Goal: Transaction & Acquisition: Purchase product/service

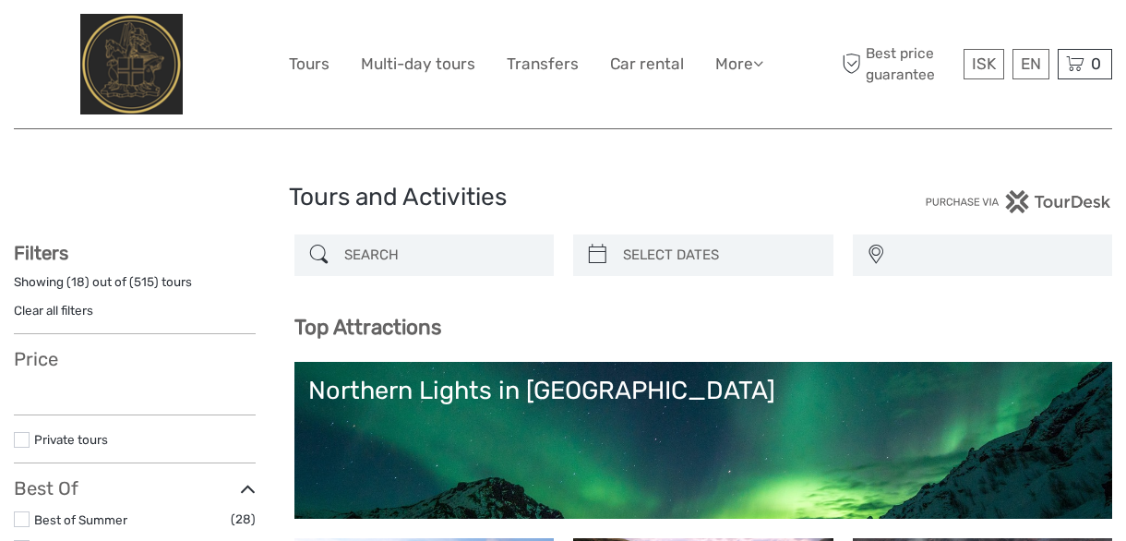
select select
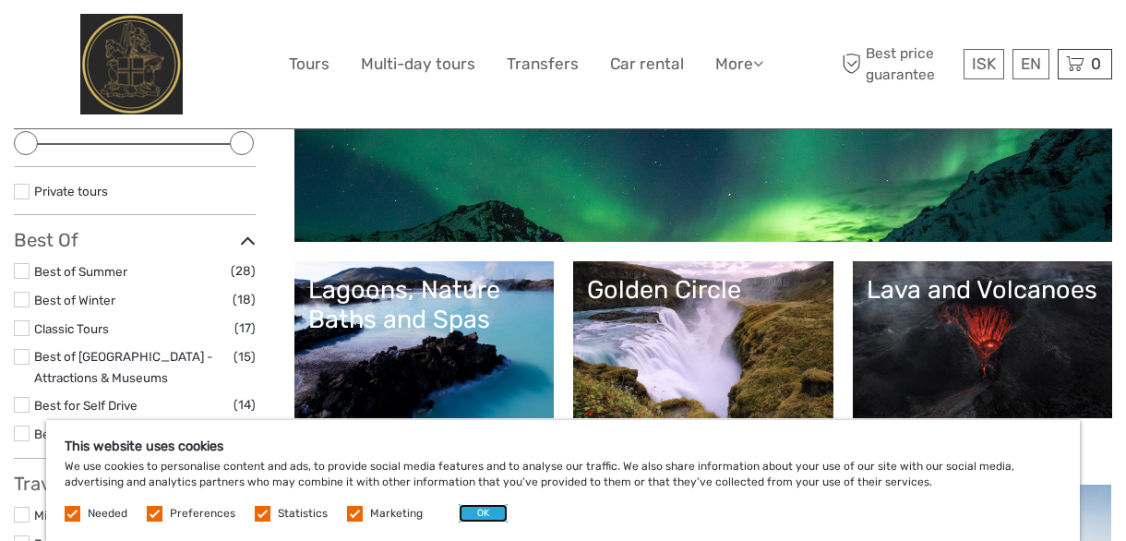
click at [465, 510] on button "OK" at bounding box center [483, 513] width 49 height 18
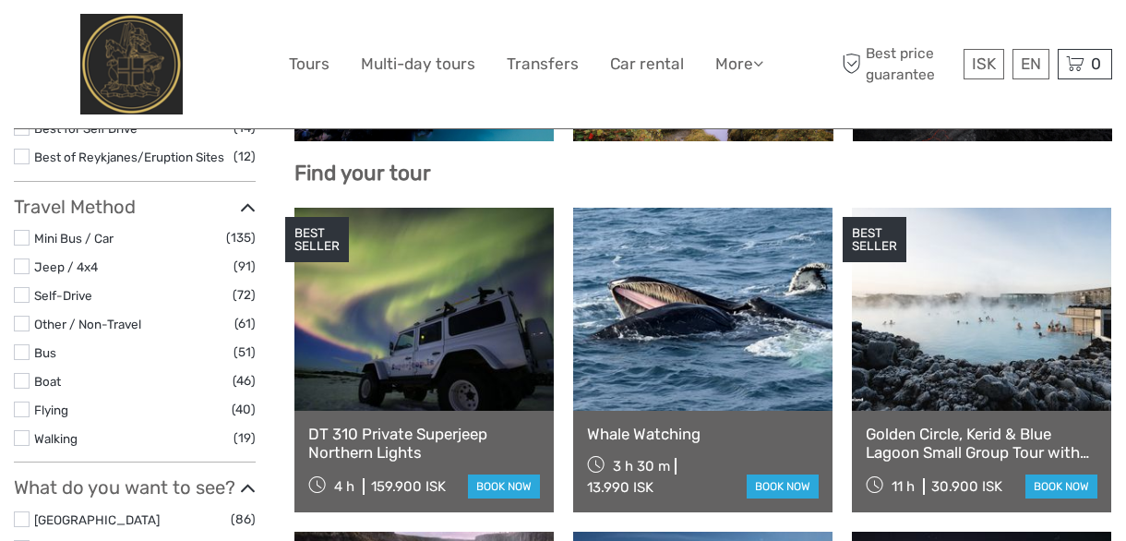
scroll to position [831, 0]
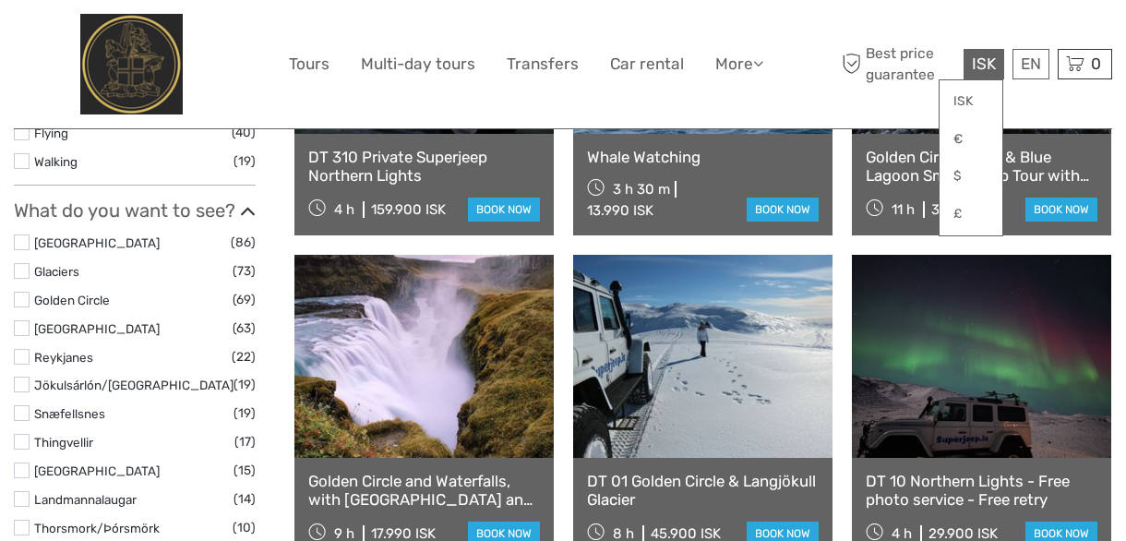
click at [989, 68] on span "ISK" at bounding box center [984, 63] width 24 height 18
click at [963, 210] on link "£" at bounding box center [971, 214] width 63 height 33
click at [243, 23] on div at bounding box center [151, 64] width 275 height 101
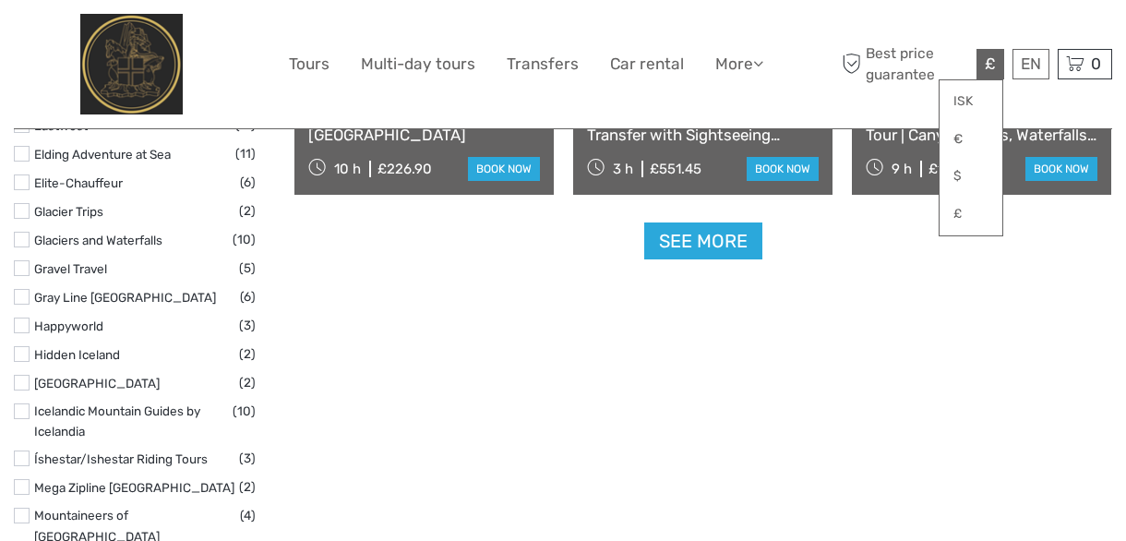
scroll to position [2492, 0]
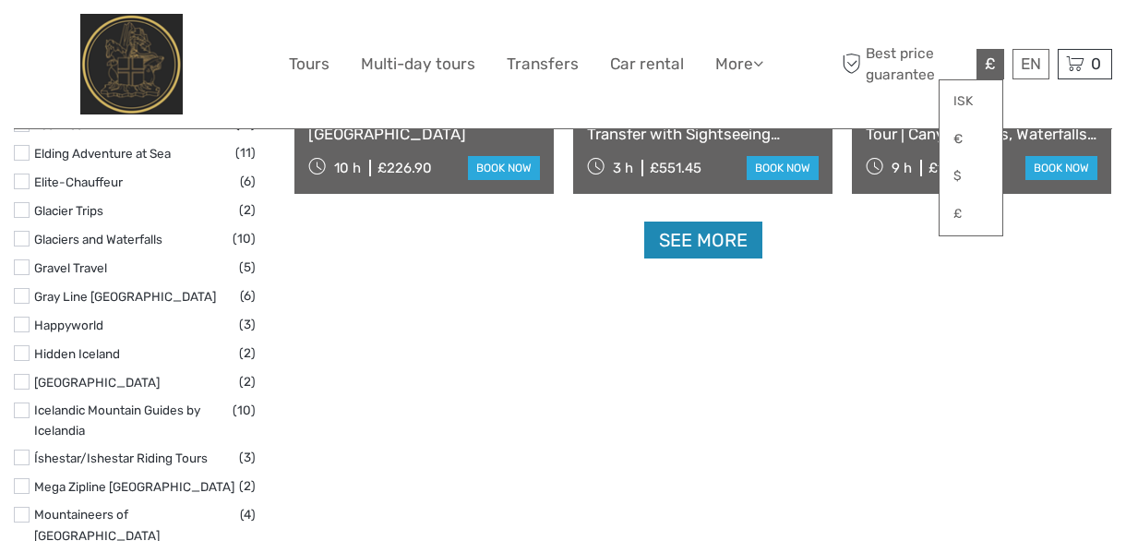
click at [701, 237] on link "See more" at bounding box center [703, 241] width 118 height 38
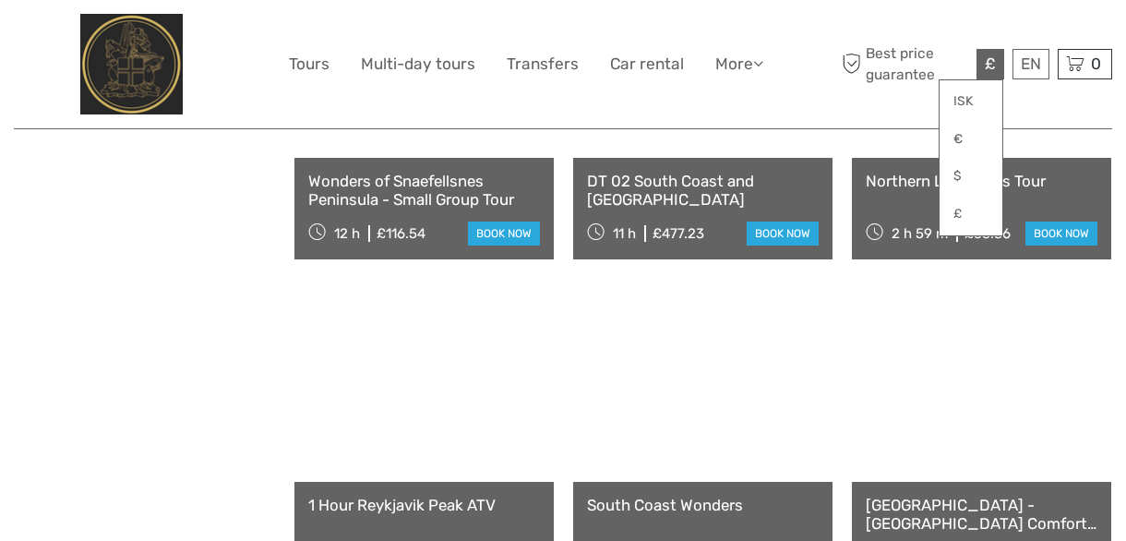
scroll to position [3877, 0]
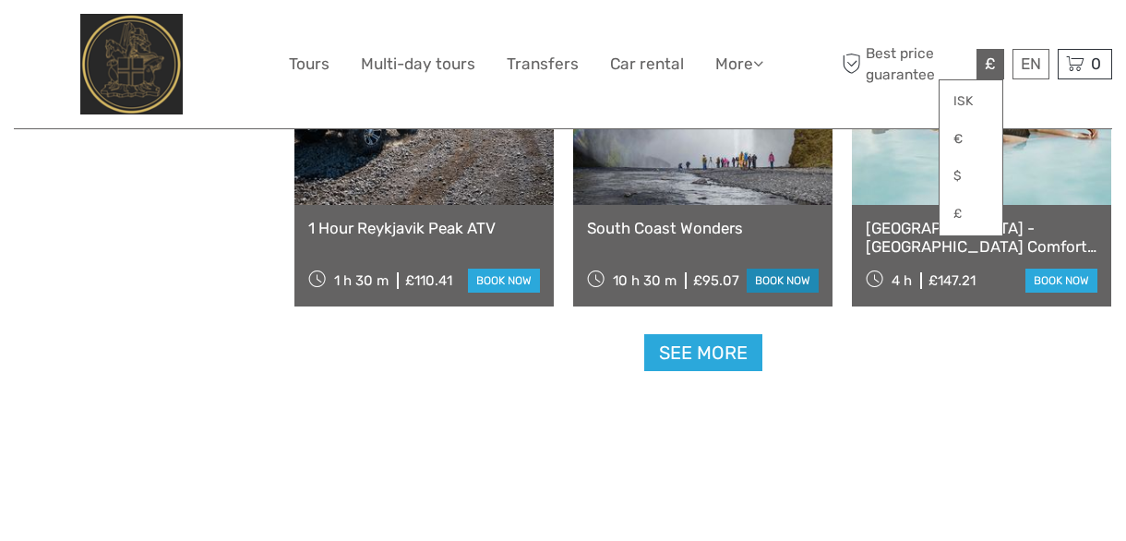
click at [766, 274] on link "book now" at bounding box center [783, 281] width 72 height 24
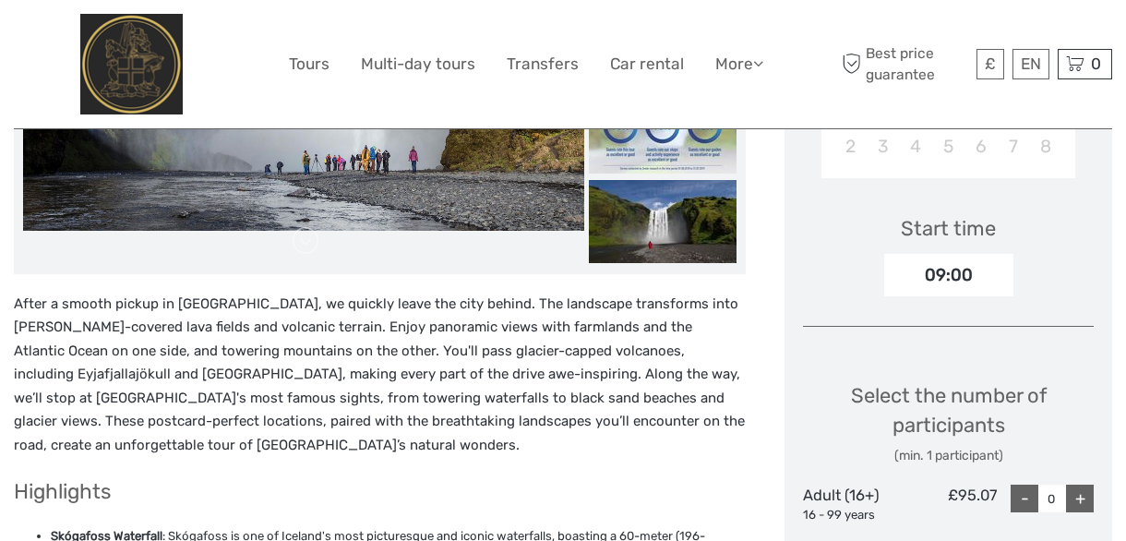
scroll to position [277, 0]
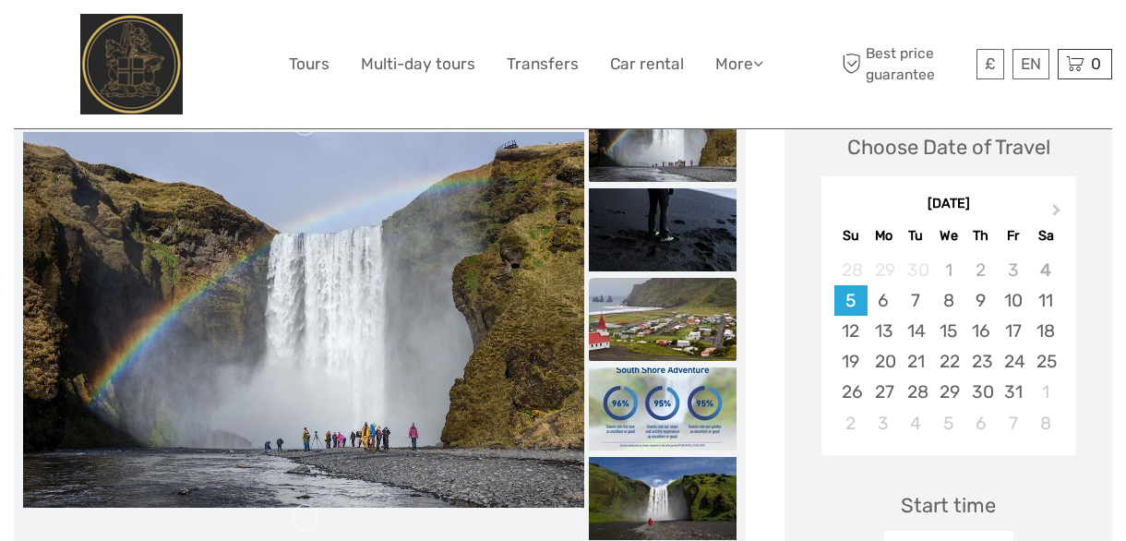
click at [642, 340] on img at bounding box center [663, 319] width 148 height 83
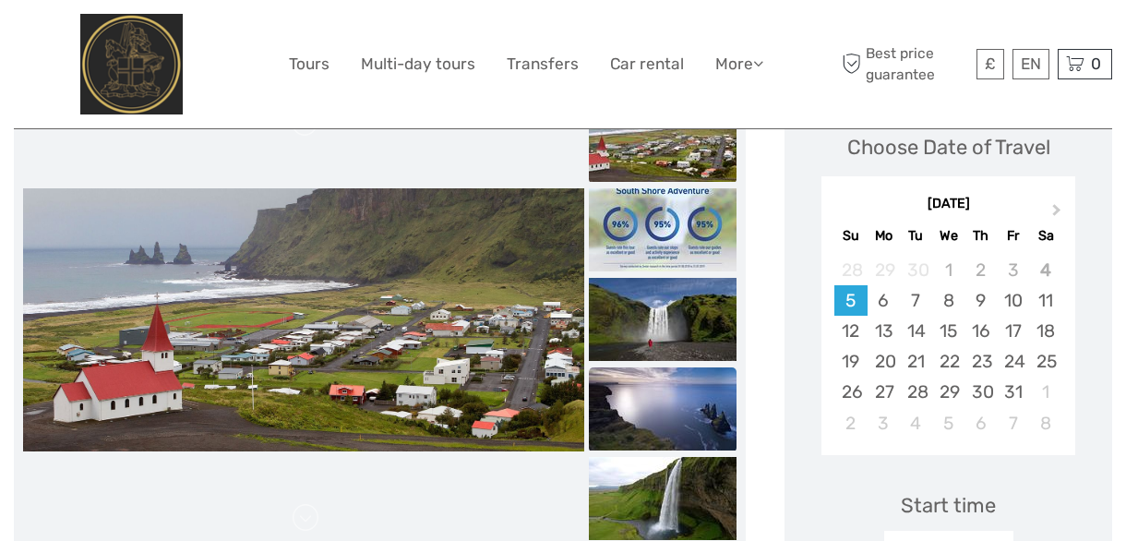
click at [661, 415] on img at bounding box center [663, 408] width 148 height 83
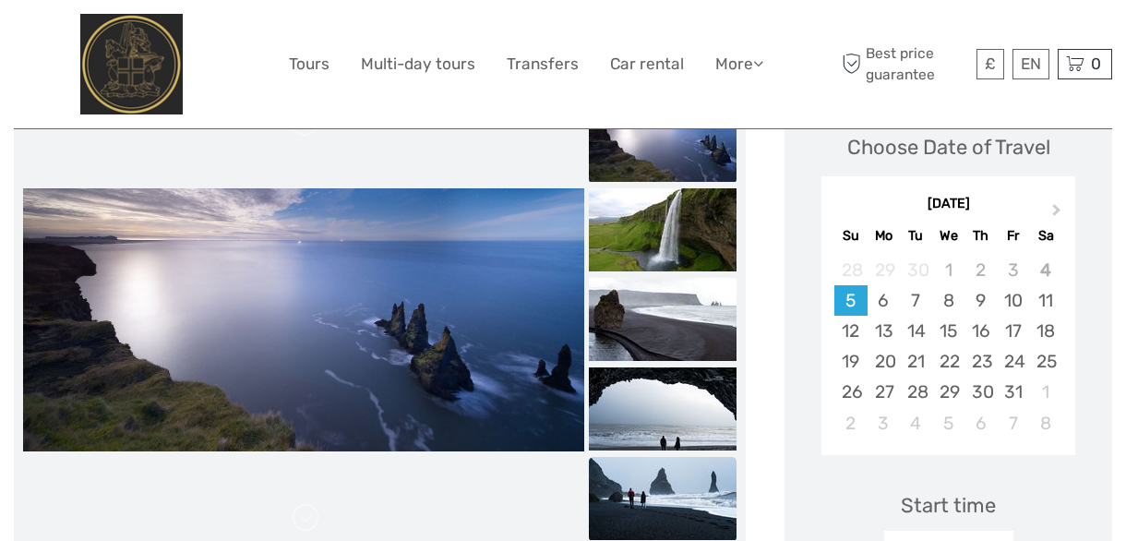
click at [627, 486] on img at bounding box center [663, 498] width 148 height 83
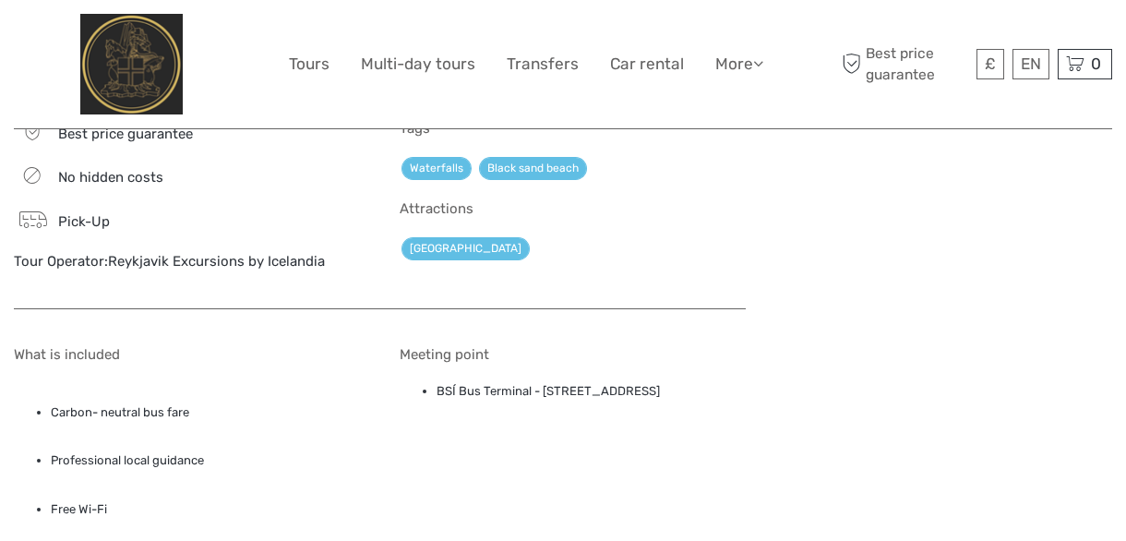
scroll to position [1385, 0]
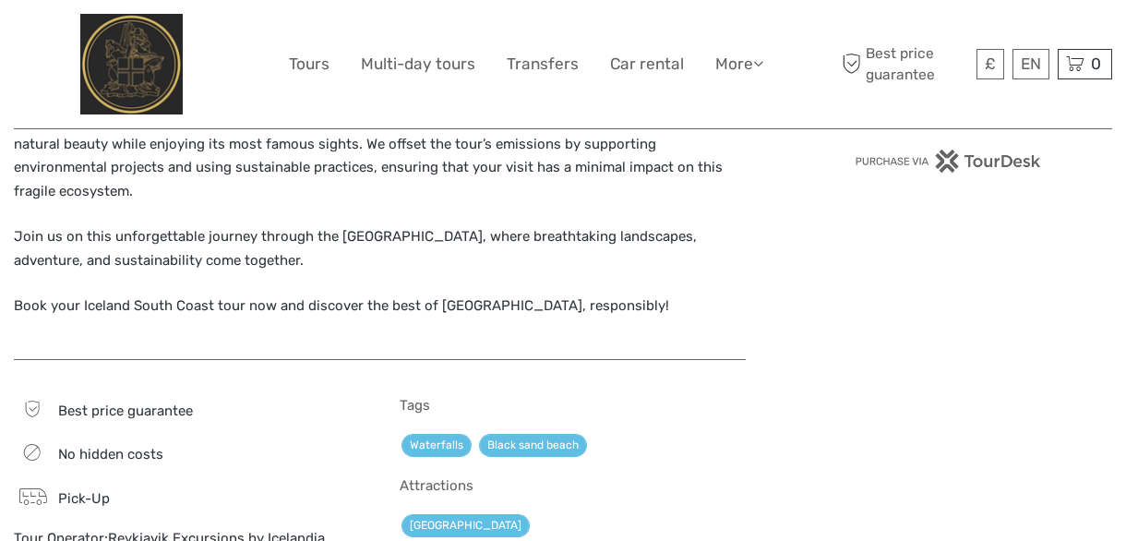
click at [91, 490] on span "Pick-Up" at bounding box center [84, 498] width 52 height 17
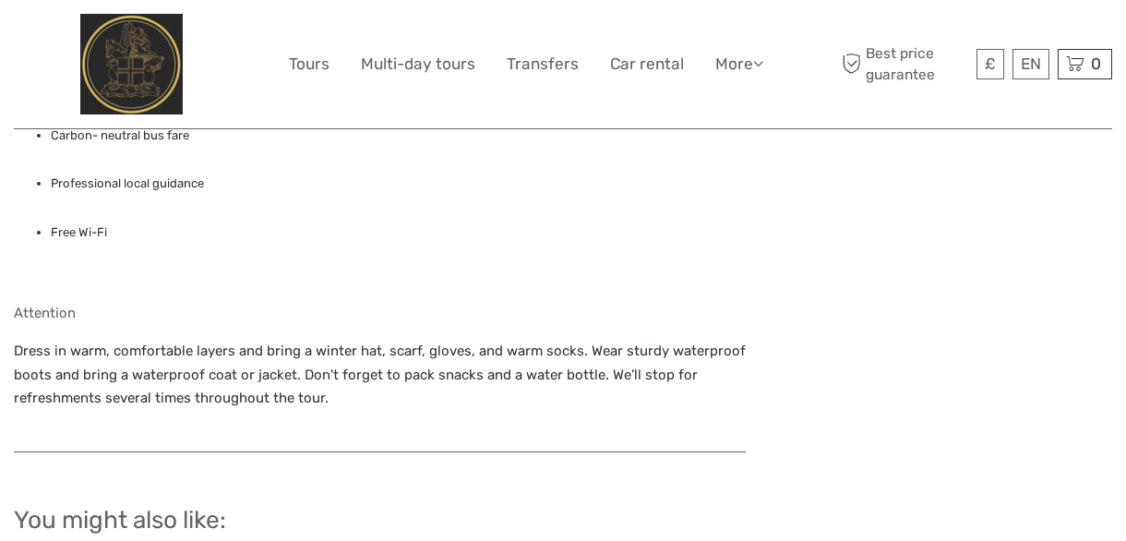
scroll to position [2215, 0]
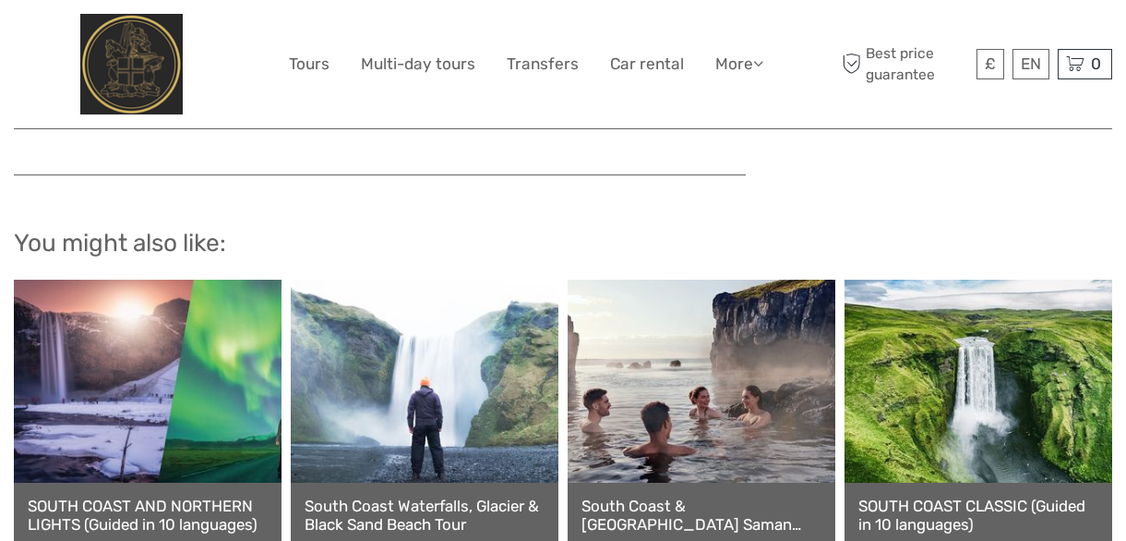
click at [102, 497] on link "SOUTH COAST AND NORTHERN LIGHTS (Guided in 10 languages)" at bounding box center [148, 516] width 240 height 38
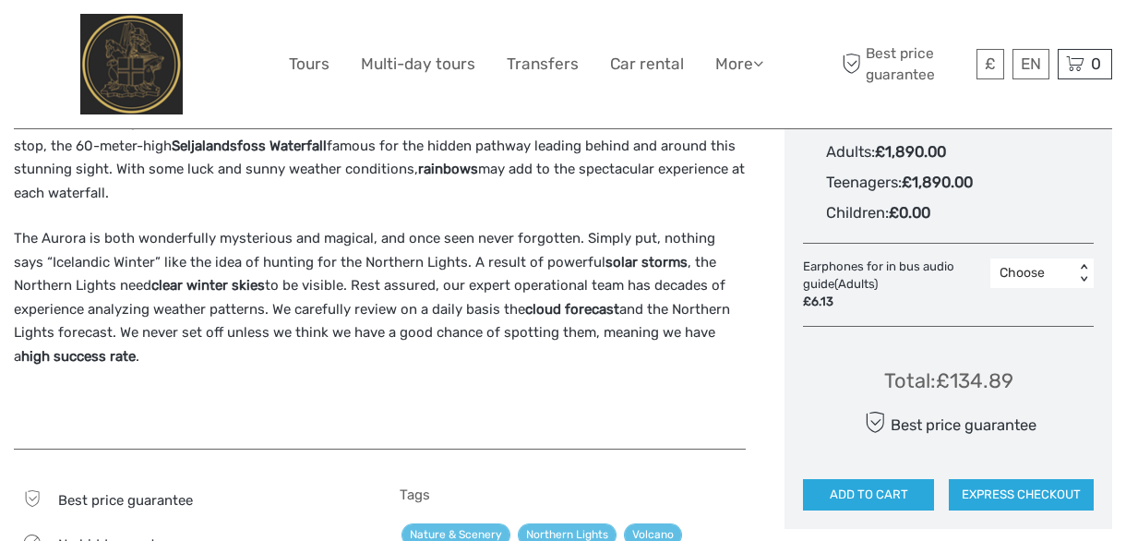
scroll to position [1385, 0]
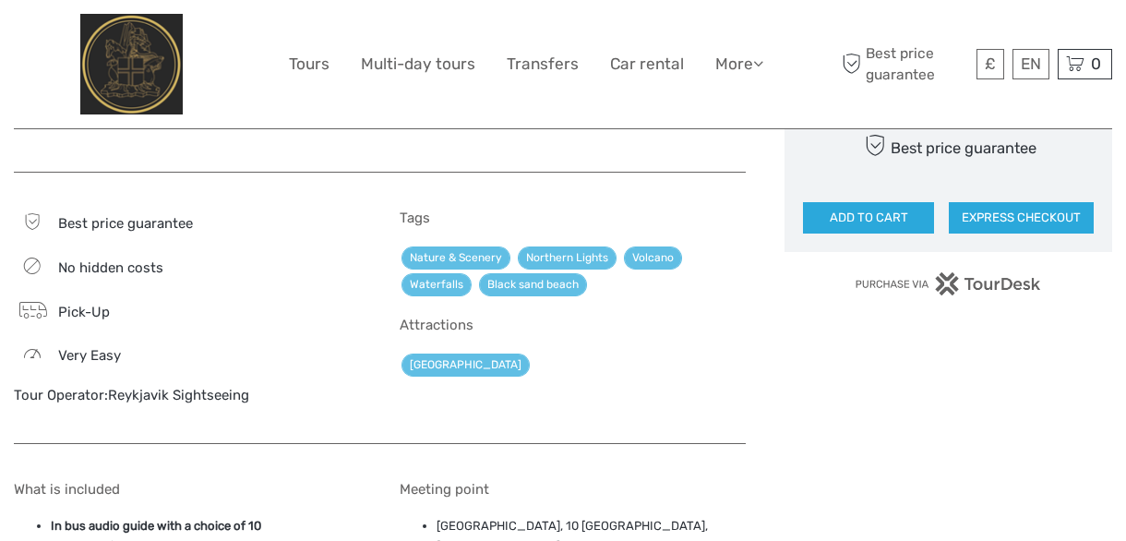
click at [90, 315] on span "Pick-Up" at bounding box center [84, 312] width 52 height 17
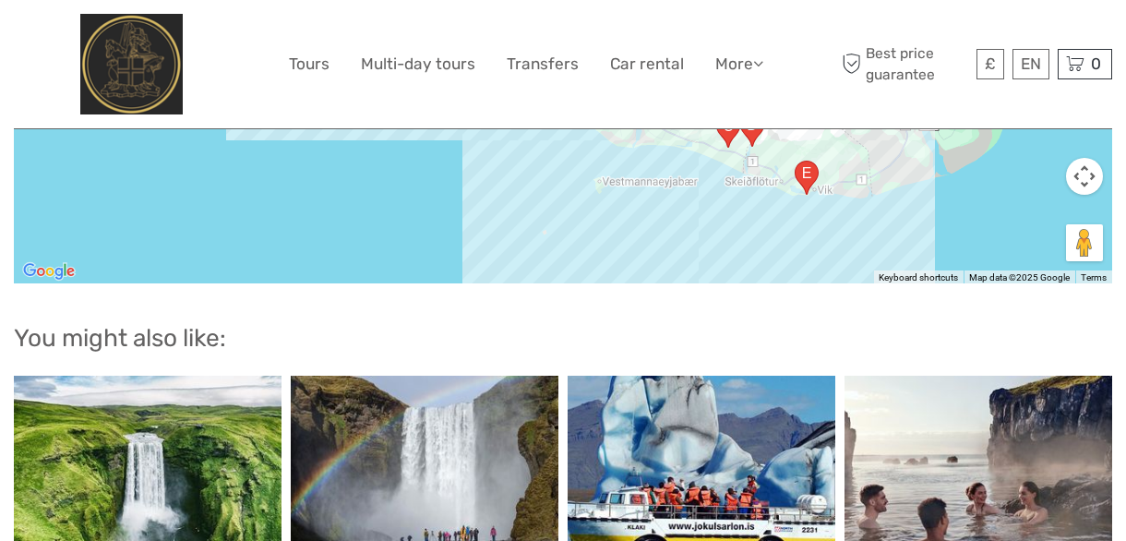
scroll to position [3046, 0]
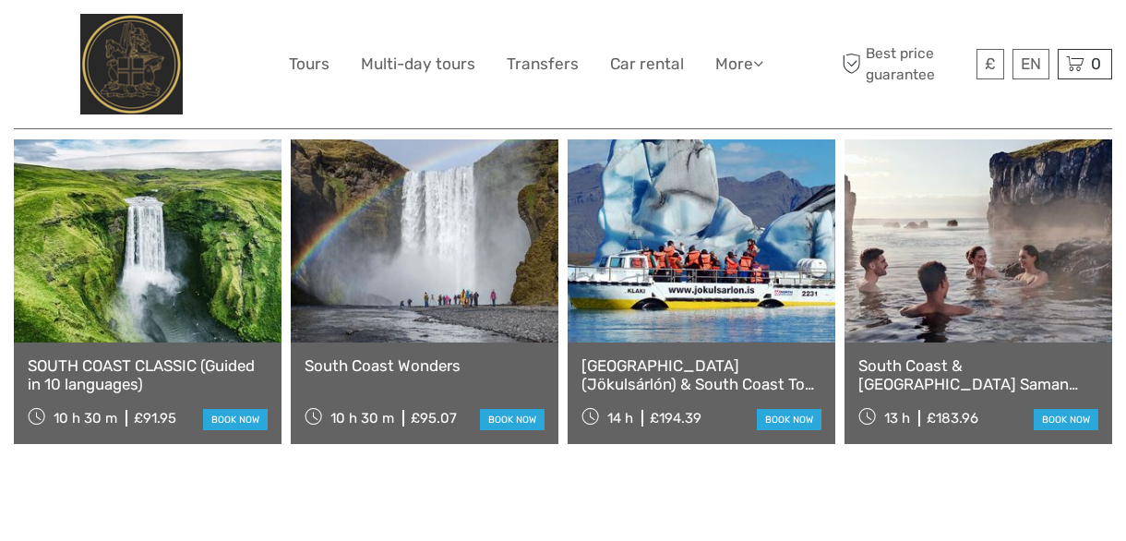
click at [986, 356] on link "South Coast & Sky Lagoon Saman Pass Tour" at bounding box center [978, 375] width 240 height 38
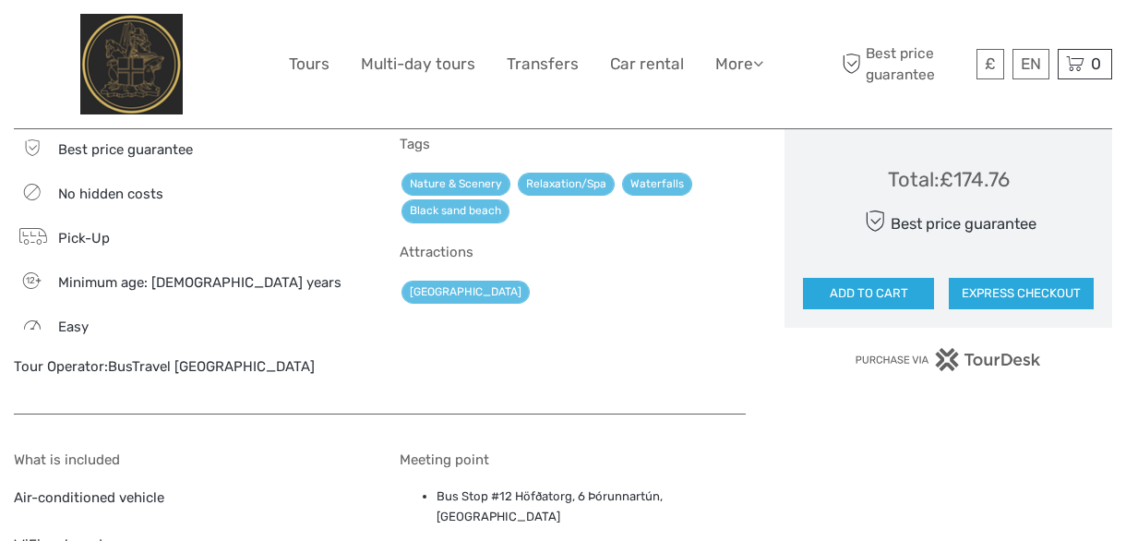
scroll to position [1385, 0]
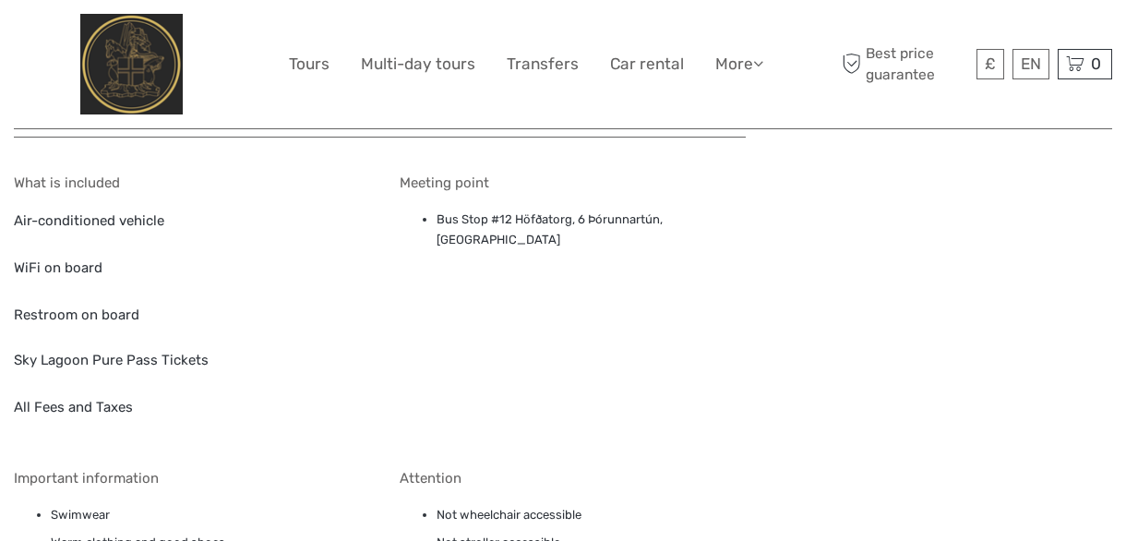
click at [487, 210] on li "Bus Stop #12 Höfðatorg, 6 Þórunnartún, Reykjavík" at bounding box center [592, 231] width 310 height 42
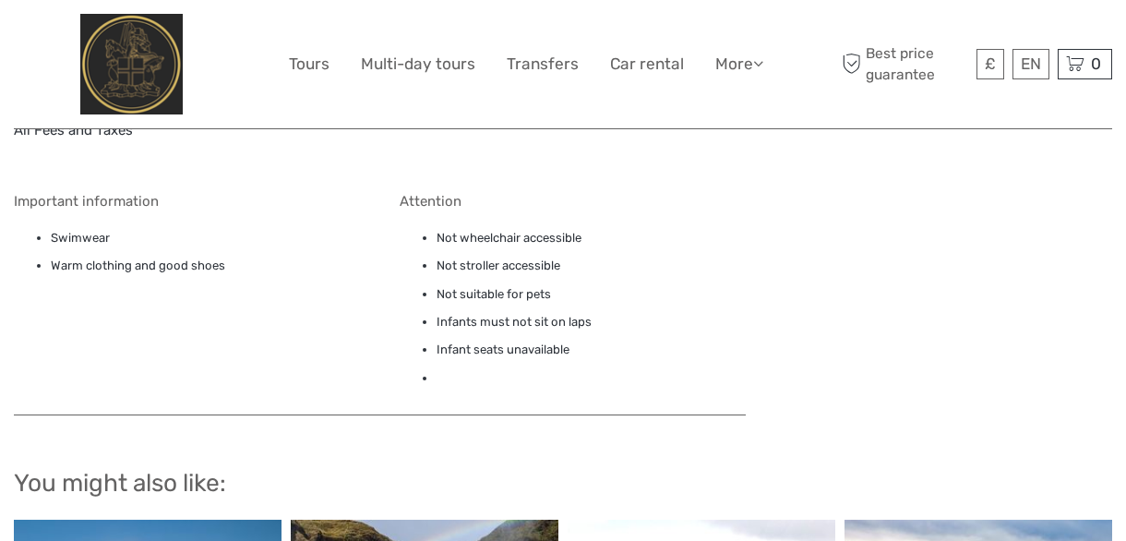
scroll to position [1938, 0]
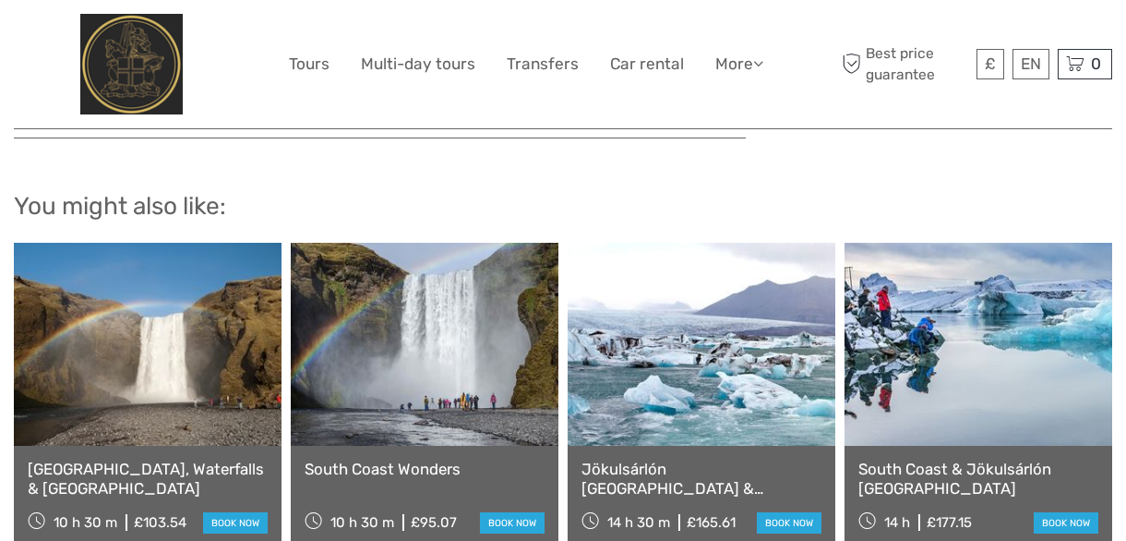
click at [443, 328] on link at bounding box center [425, 344] width 268 height 203
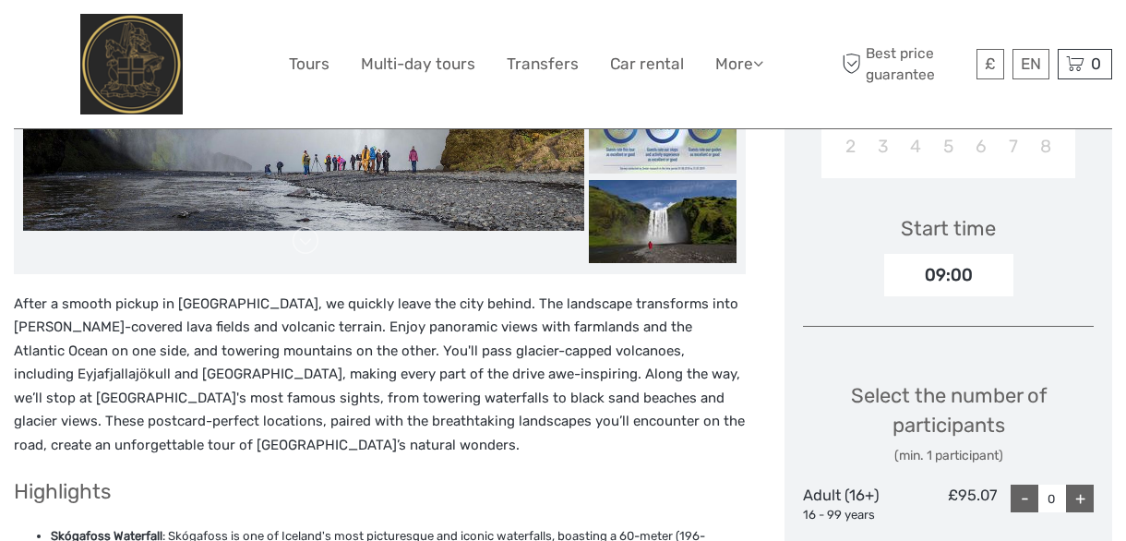
scroll to position [277, 0]
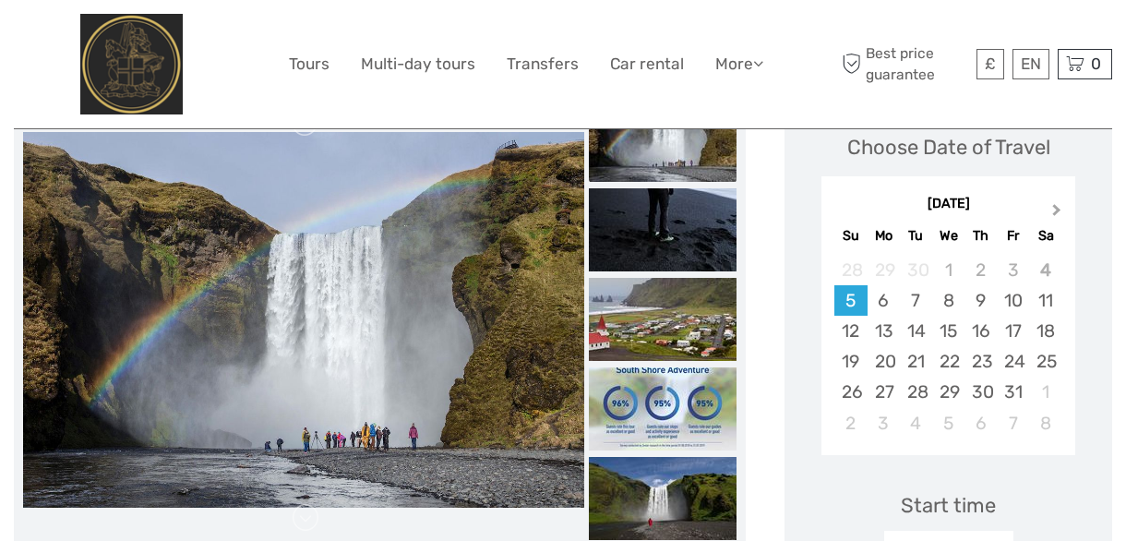
click at [1057, 210] on span "Next Month" at bounding box center [1057, 213] width 0 height 27
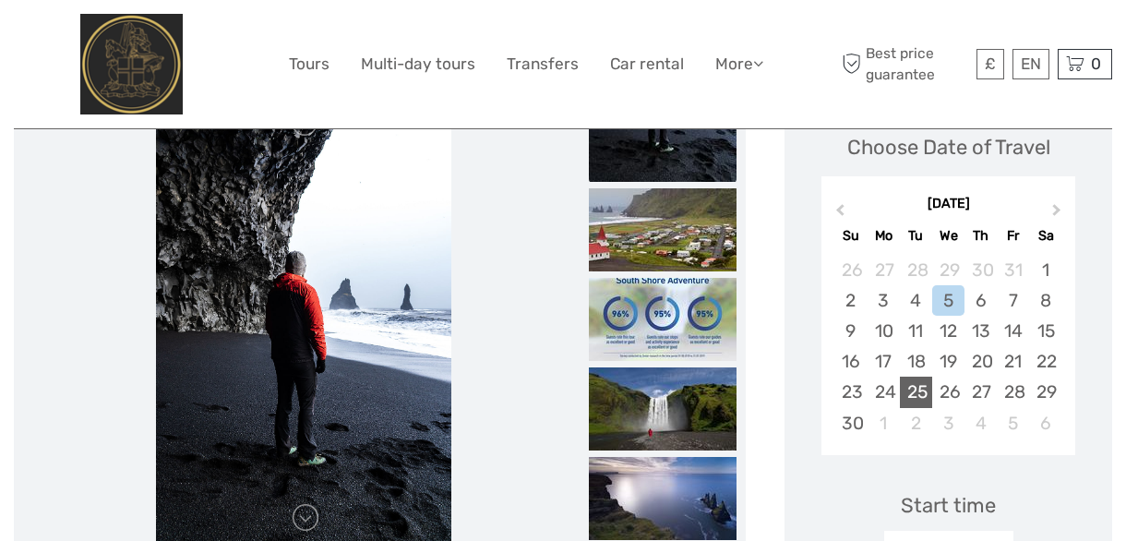
click at [918, 394] on div "25" at bounding box center [916, 392] width 32 height 30
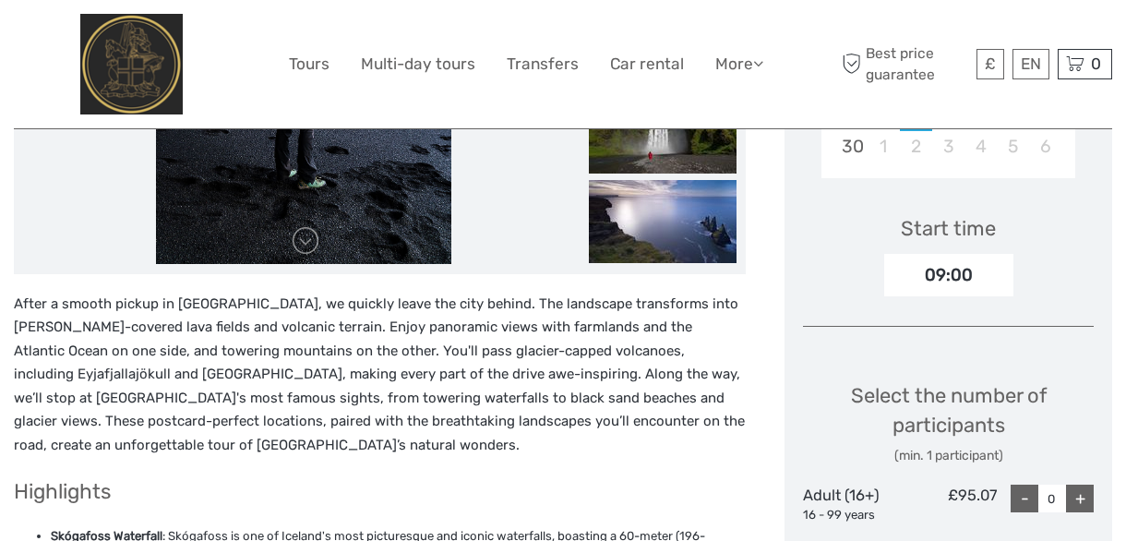
click at [1086, 499] on div "+" at bounding box center [1080, 499] width 28 height 28
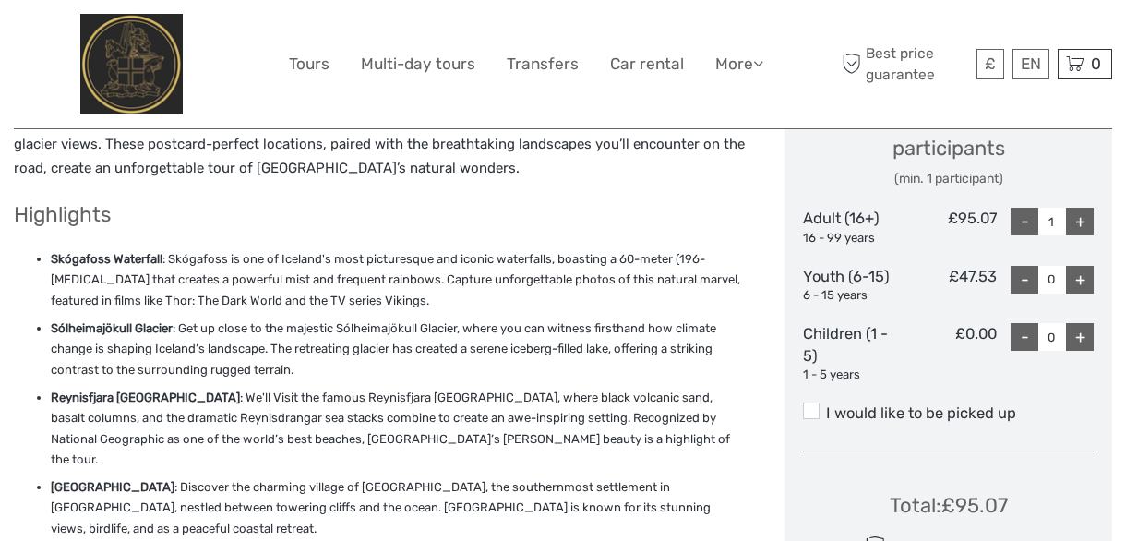
click at [1083, 219] on div "+" at bounding box center [1080, 222] width 28 height 28
type input "2"
click at [812, 411] on span at bounding box center [811, 410] width 17 height 17
click at [826, 406] on input "I would like to be picked up" at bounding box center [826, 406] width 0 height 0
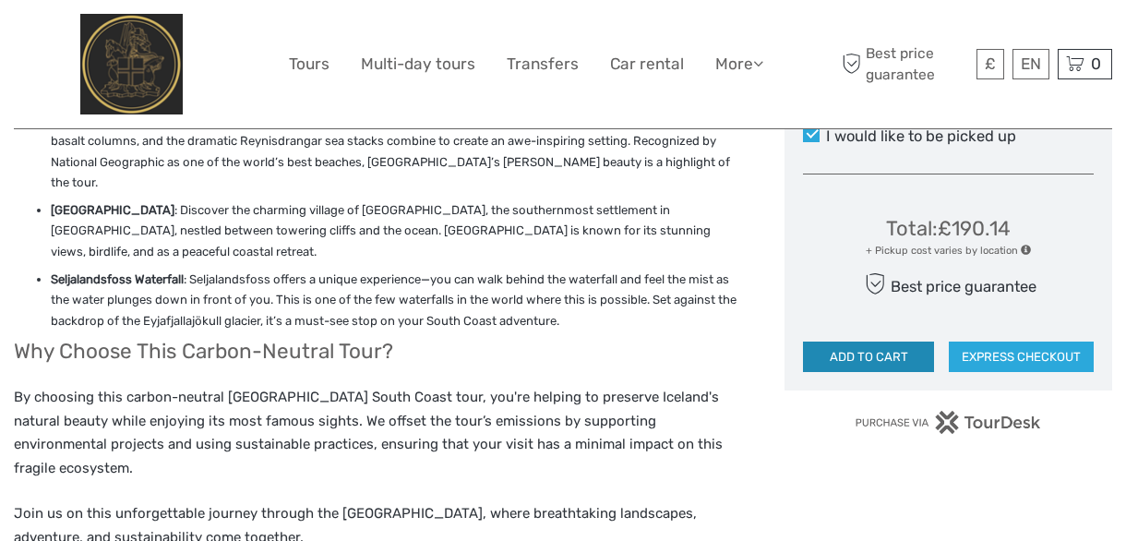
click at [870, 358] on button "ADD TO CART" at bounding box center [868, 357] width 131 height 31
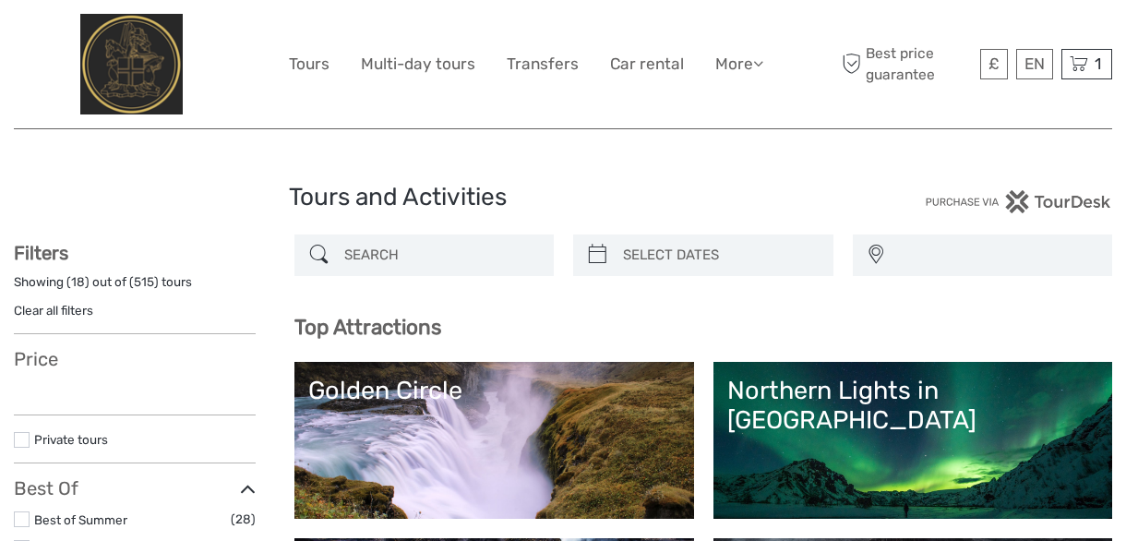
select select
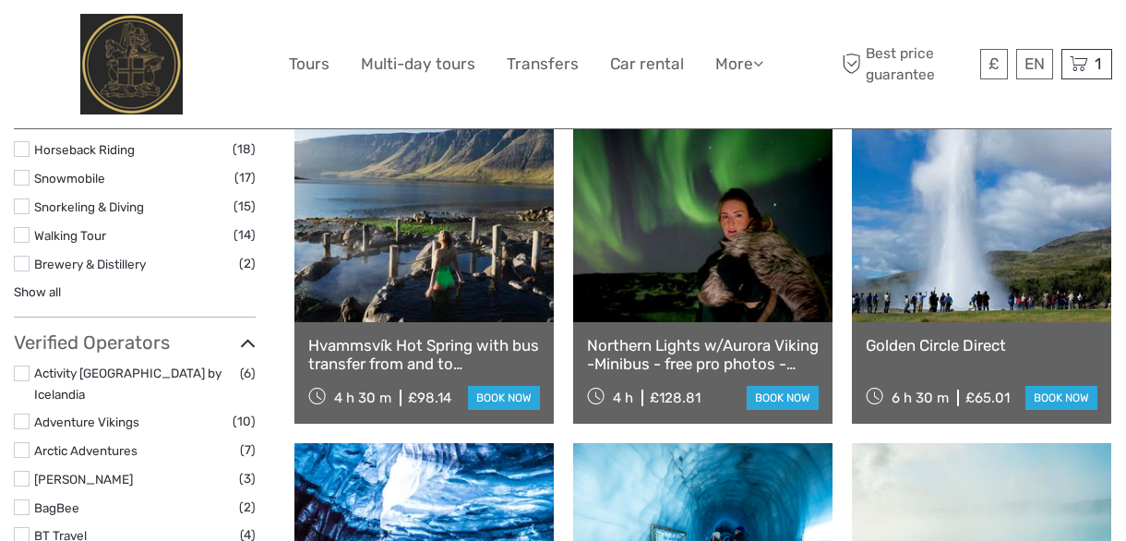
scroll to position [3323, 0]
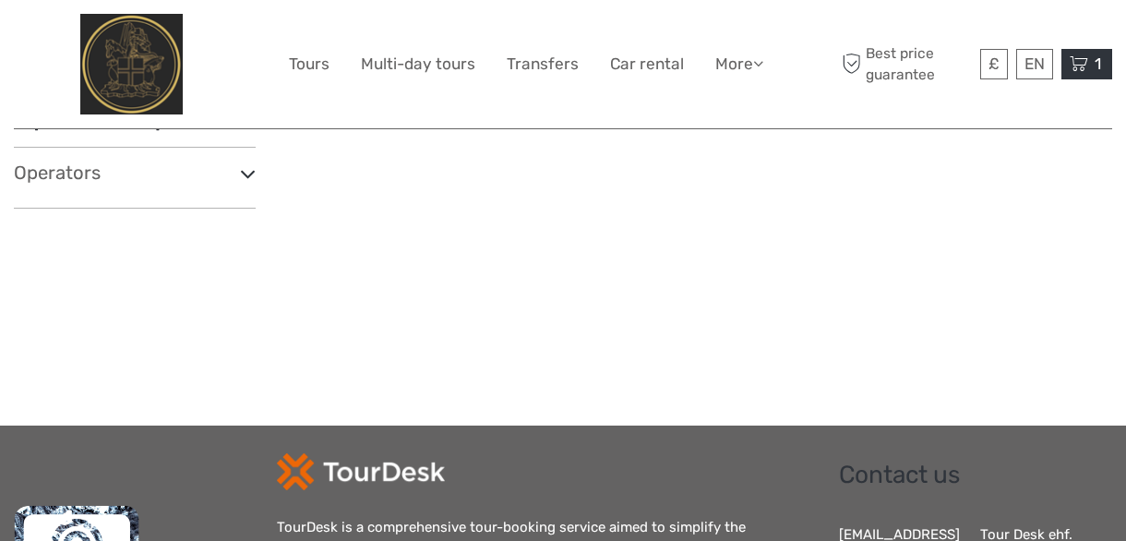
click at [1074, 64] on icon at bounding box center [1079, 64] width 18 height 23
